Goal: Find contact information: Find contact information

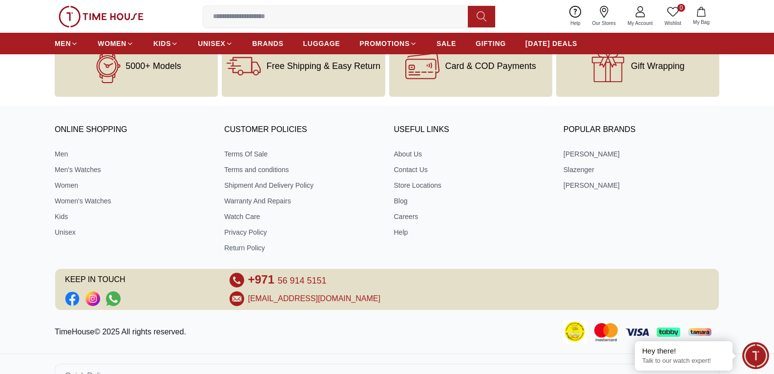
scroll to position [714, 0]
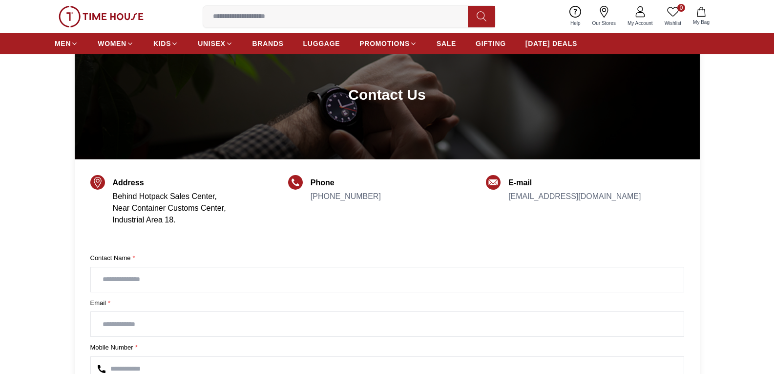
scroll to position [98, 0]
